Goal: Entertainment & Leisure: Consume media (video, audio)

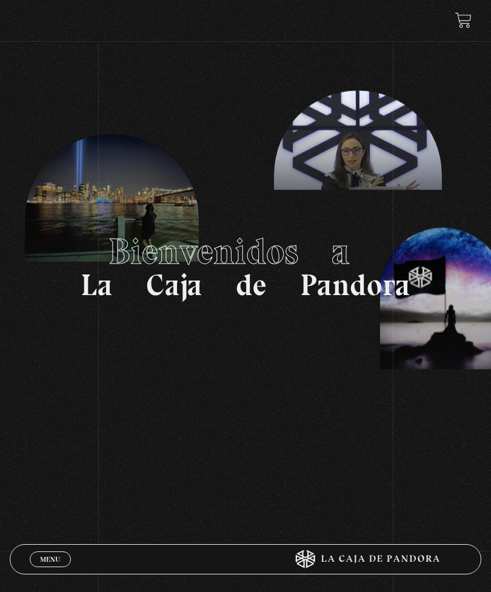
click at [58, 428] on link "Menu Cerrar" at bounding box center [50, 559] width 41 height 16
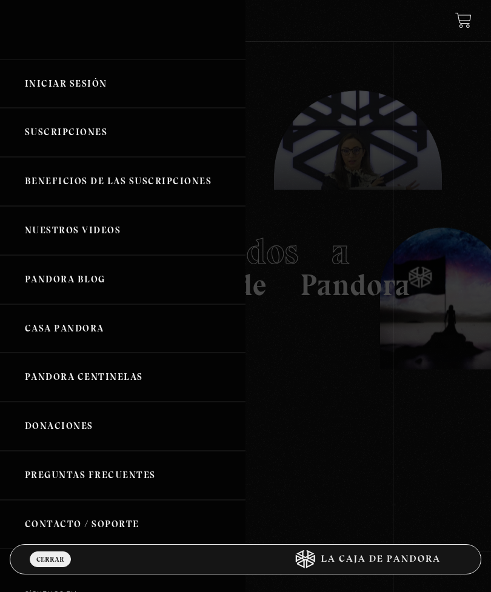
click at [89, 96] on link "Iniciar Sesión" at bounding box center [122, 83] width 245 height 49
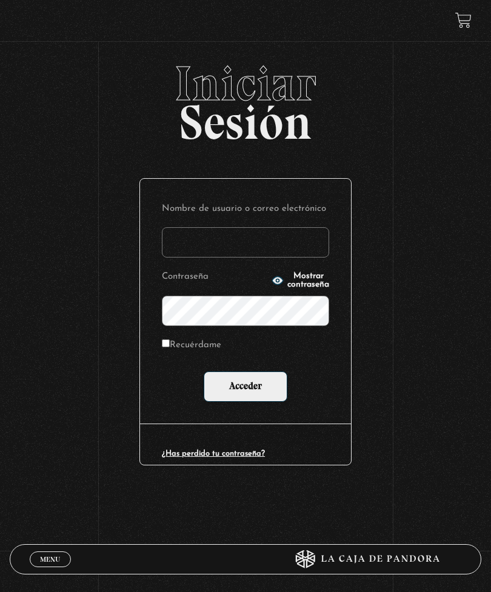
type input "aperezhernandez24@gmail.com"
click at [245, 389] on input "Acceder" at bounding box center [246, 386] width 84 height 30
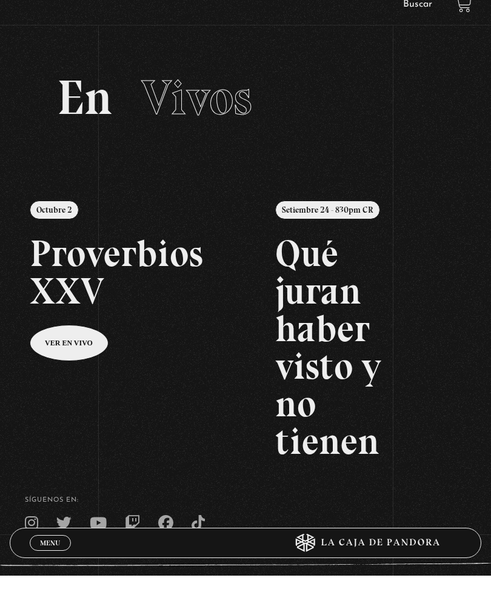
scroll to position [78, 0]
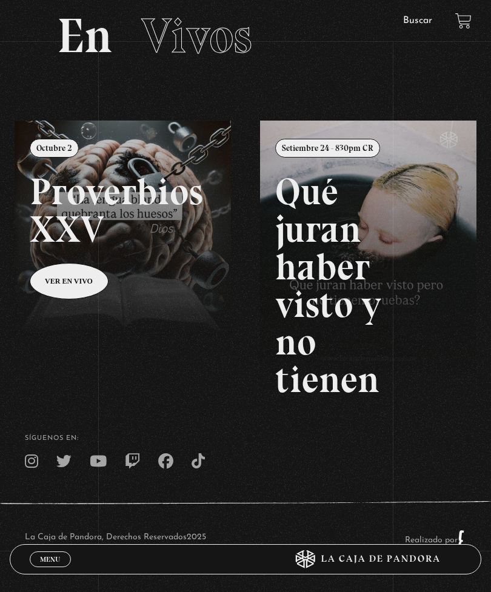
click at [45, 574] on div "Menu Cerrar" at bounding box center [148, 559] width 236 height 29
click at [58, 567] on link "Menu Cerrar" at bounding box center [50, 559] width 41 height 16
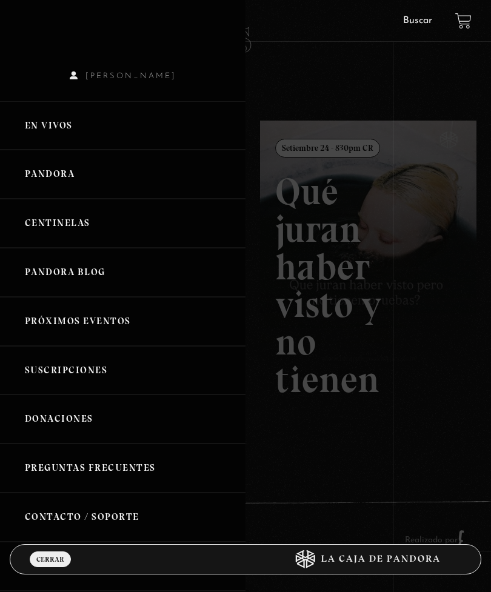
click at [70, 187] on link "Pandora" at bounding box center [122, 174] width 245 height 49
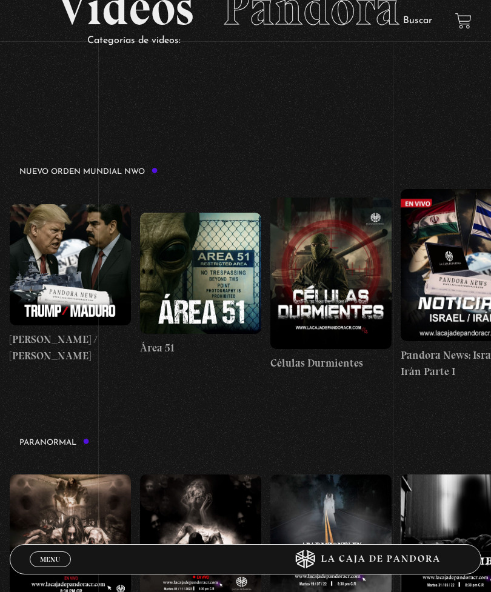
click at [324, 294] on figure at bounding box center [330, 273] width 121 height 151
